Goal: Task Accomplishment & Management: Use online tool/utility

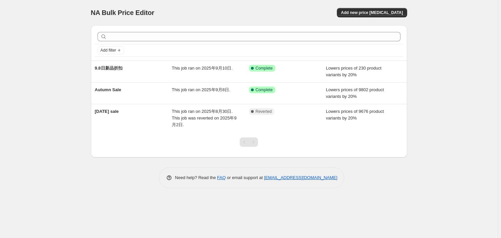
click at [97, 202] on div "NA Bulk Price Editor. This page is ready NA Bulk Price Editor Add new price [ME…" at bounding box center [249, 119] width 498 height 238
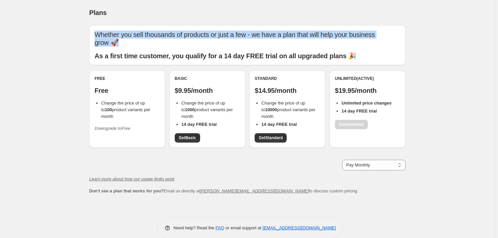
drag, startPoint x: 97, startPoint y: 33, endPoint x: 292, endPoint y: 40, distance: 195.9
click at [292, 40] on p "Whether you sell thousands of products or just a few - we have a plan that will…" at bounding box center [248, 39] width 306 height 16
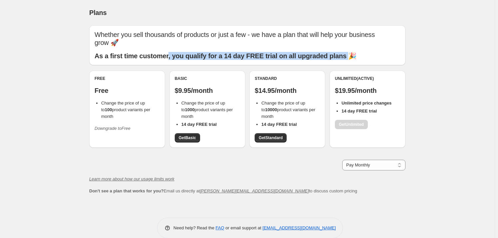
drag, startPoint x: 174, startPoint y: 56, endPoint x: 361, endPoint y: 58, distance: 186.9
click at [357, 58] on b "As a first time customer, you qualify for a 14 day FREE trial on all upgraded p…" at bounding box center [226, 55] width 262 height 7
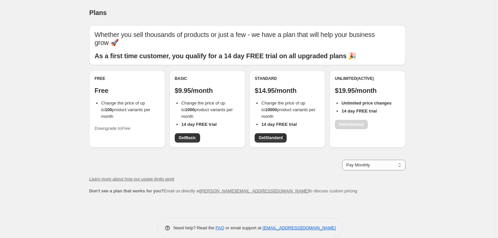
click at [108, 61] on div "Whether you sell thousands of products or just a few - we have a plan that will…" at bounding box center [247, 45] width 316 height 40
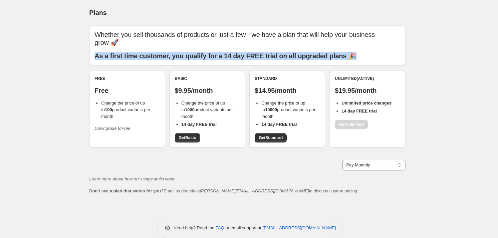
drag, startPoint x: 96, startPoint y: 57, endPoint x: 370, endPoint y: 59, distance: 274.4
click at [370, 59] on div "Whether you sell thousands of products or just a few - we have a plan that will…" at bounding box center [247, 45] width 316 height 40
click at [370, 59] on p "As a first time customer, you qualify for a 14 day FREE trial on all upgraded p…" at bounding box center [248, 56] width 306 height 8
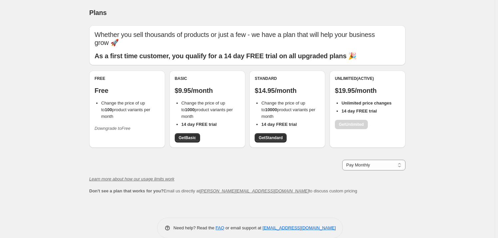
click at [367, 147] on div "Unlimited (Active) $19.95/month Unlimited price changes 14 day FREE trial Get U…" at bounding box center [368, 109] width 76 height 77
click at [357, 124] on div "Unlimited (Active) $19.95/month Unlimited price changes 14 day FREE trial Get U…" at bounding box center [367, 102] width 65 height 53
